Goal: Information Seeking & Learning: Learn about a topic

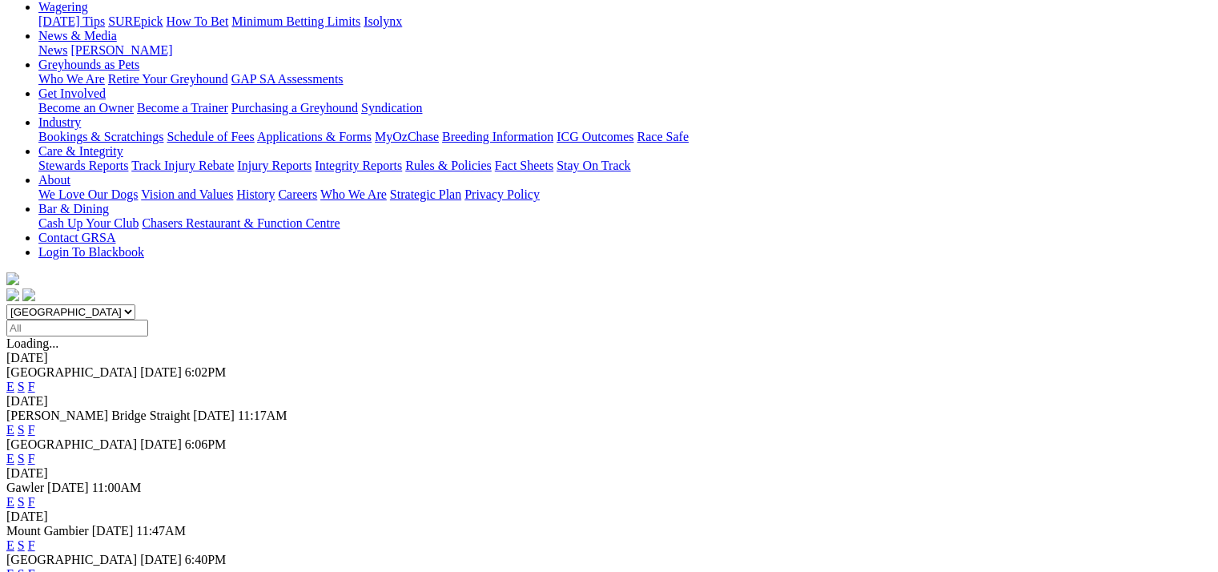
scroll to position [320, 0]
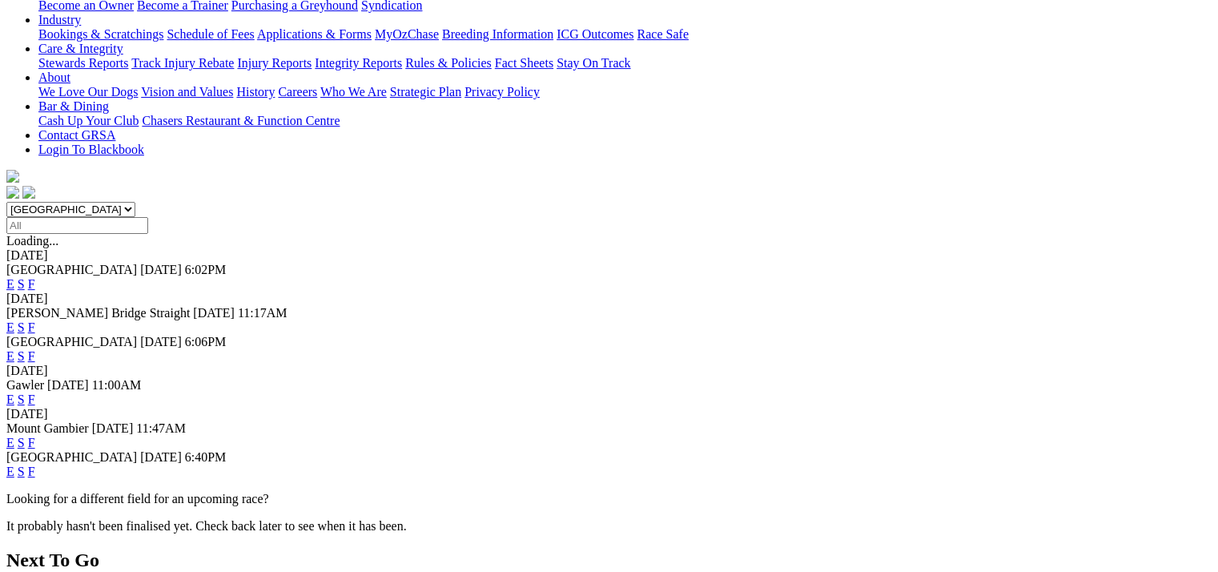
click at [14, 465] on link "E" at bounding box center [10, 472] width 8 height 14
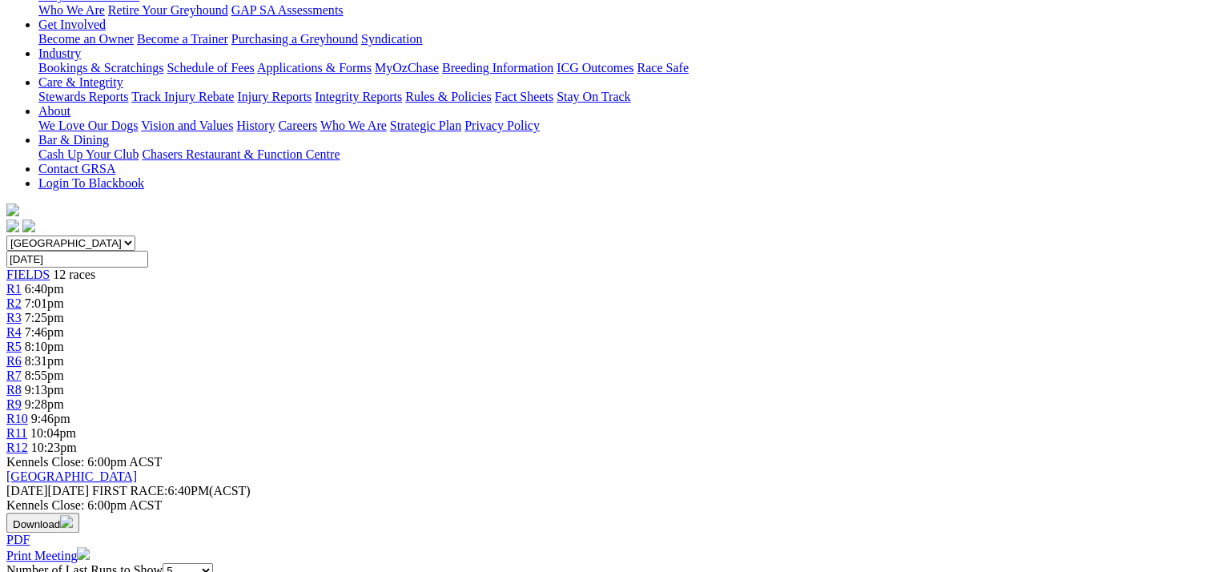
scroll to position [142, 0]
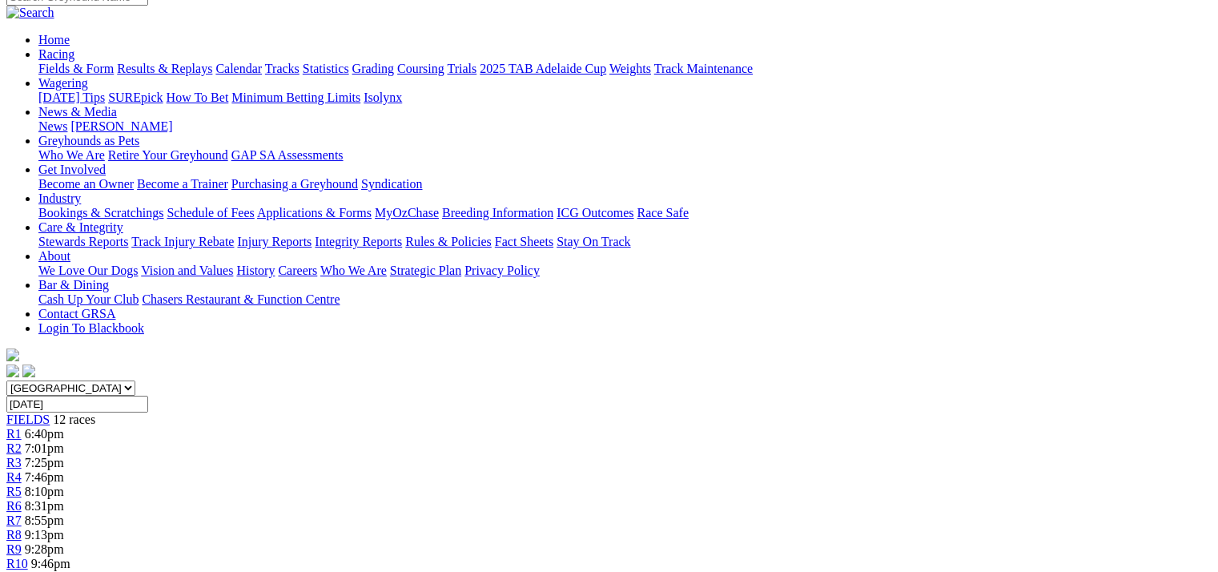
click at [22, 441] on span "R2" at bounding box center [13, 448] width 15 height 14
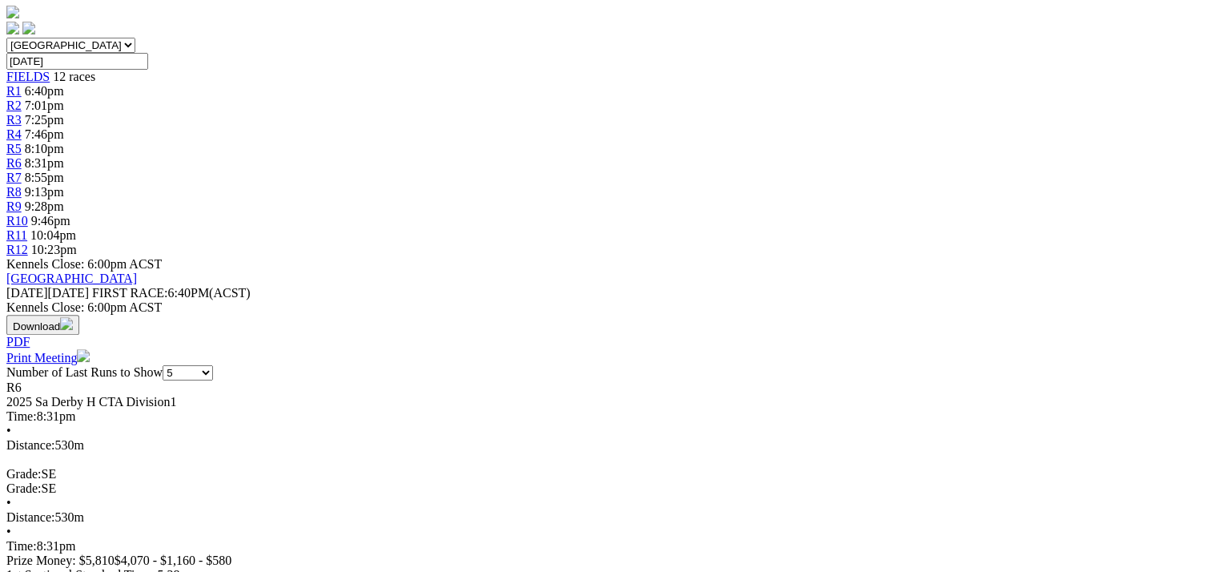
scroll to position [400, 0]
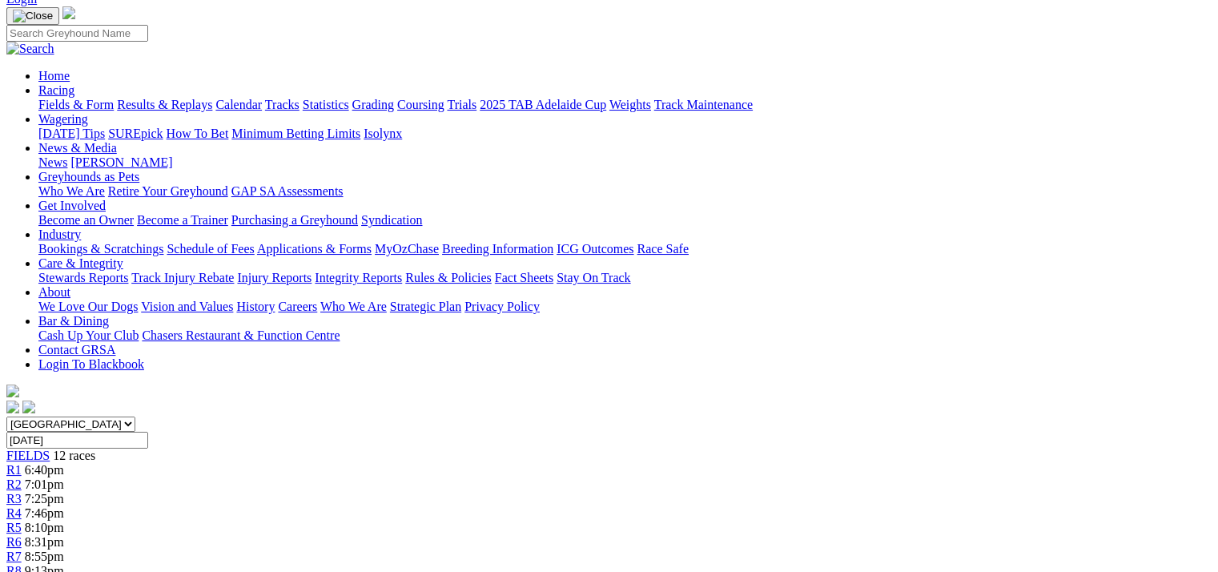
scroll to position [80, 0]
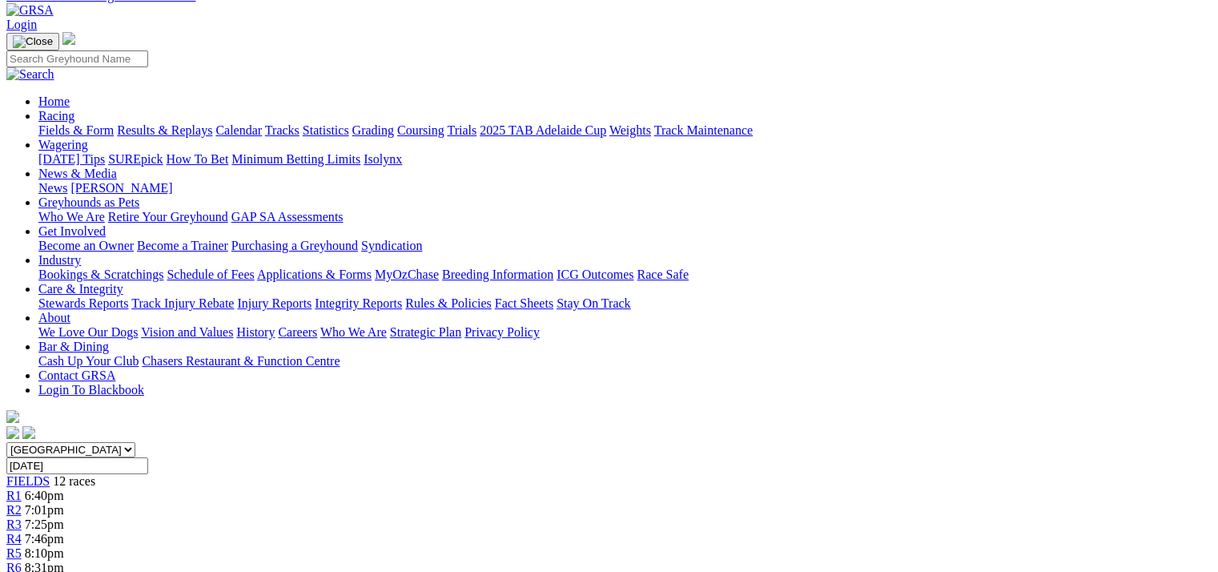
click at [600, 561] on div "R6 8:31pm" at bounding box center [608, 568] width 1205 height 14
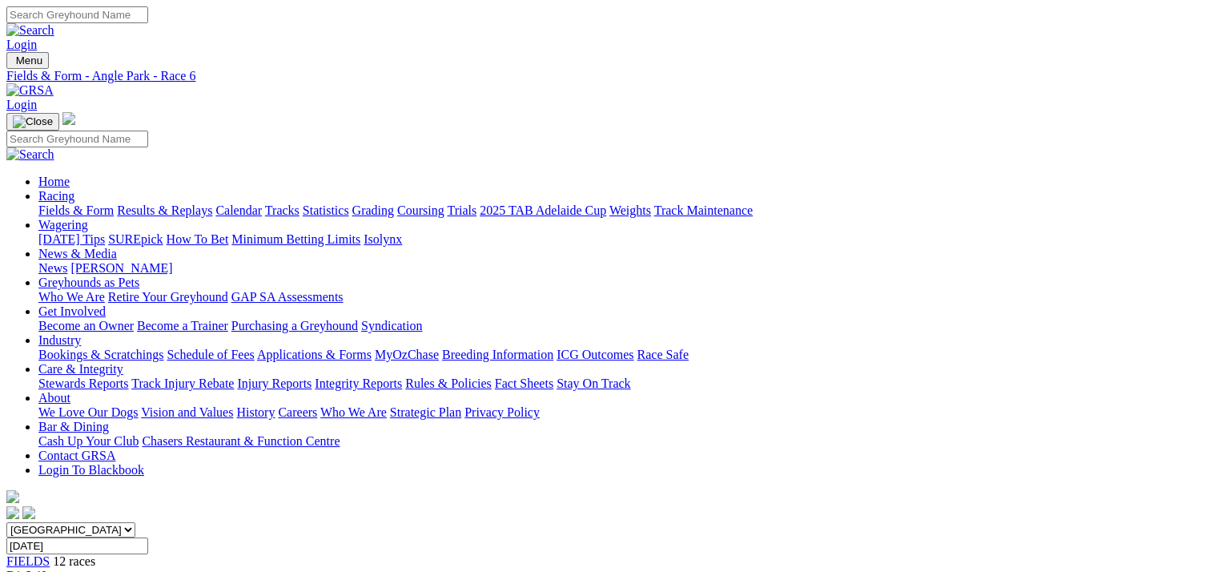
click at [349, 203] on link "Statistics" at bounding box center [326, 210] width 46 height 14
